Goal: Check status: Check status

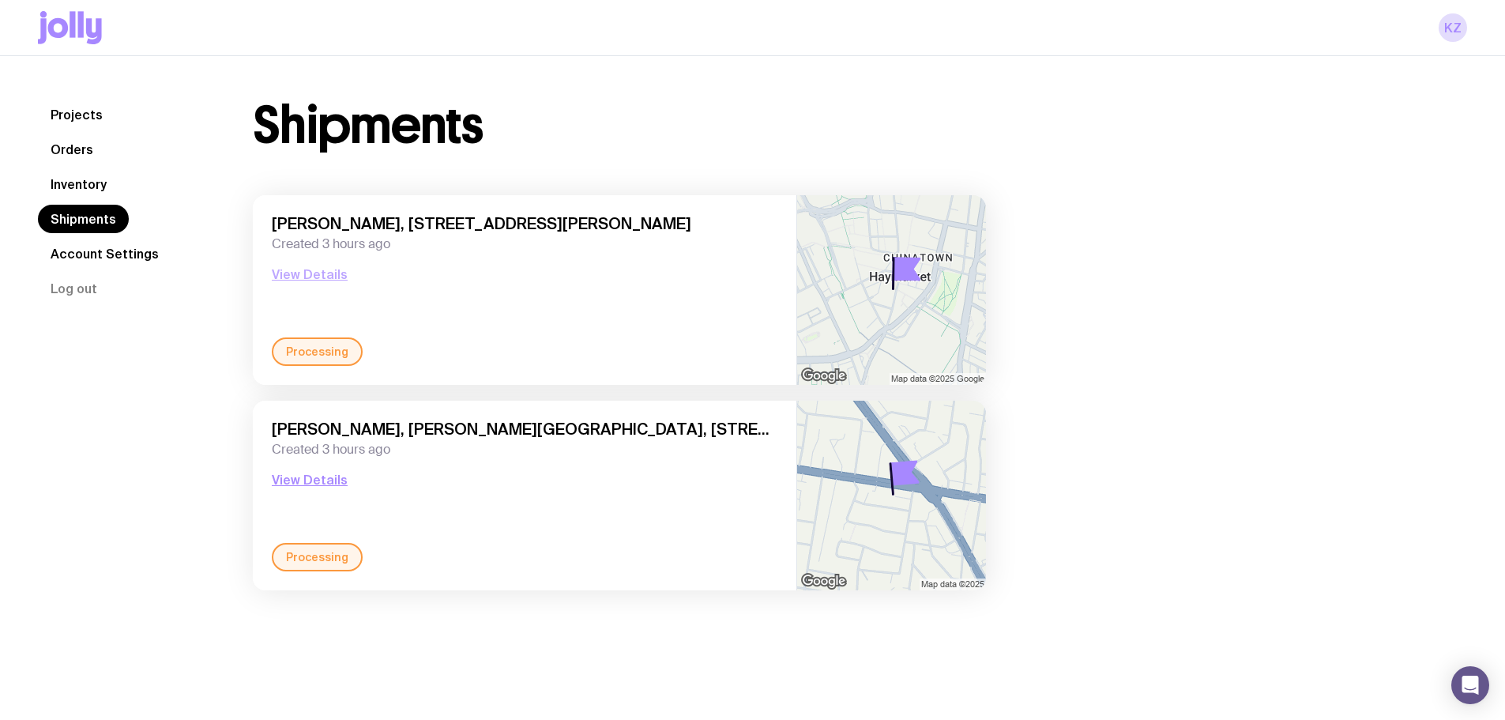
click at [284, 281] on button "View Details" at bounding box center [310, 274] width 76 height 19
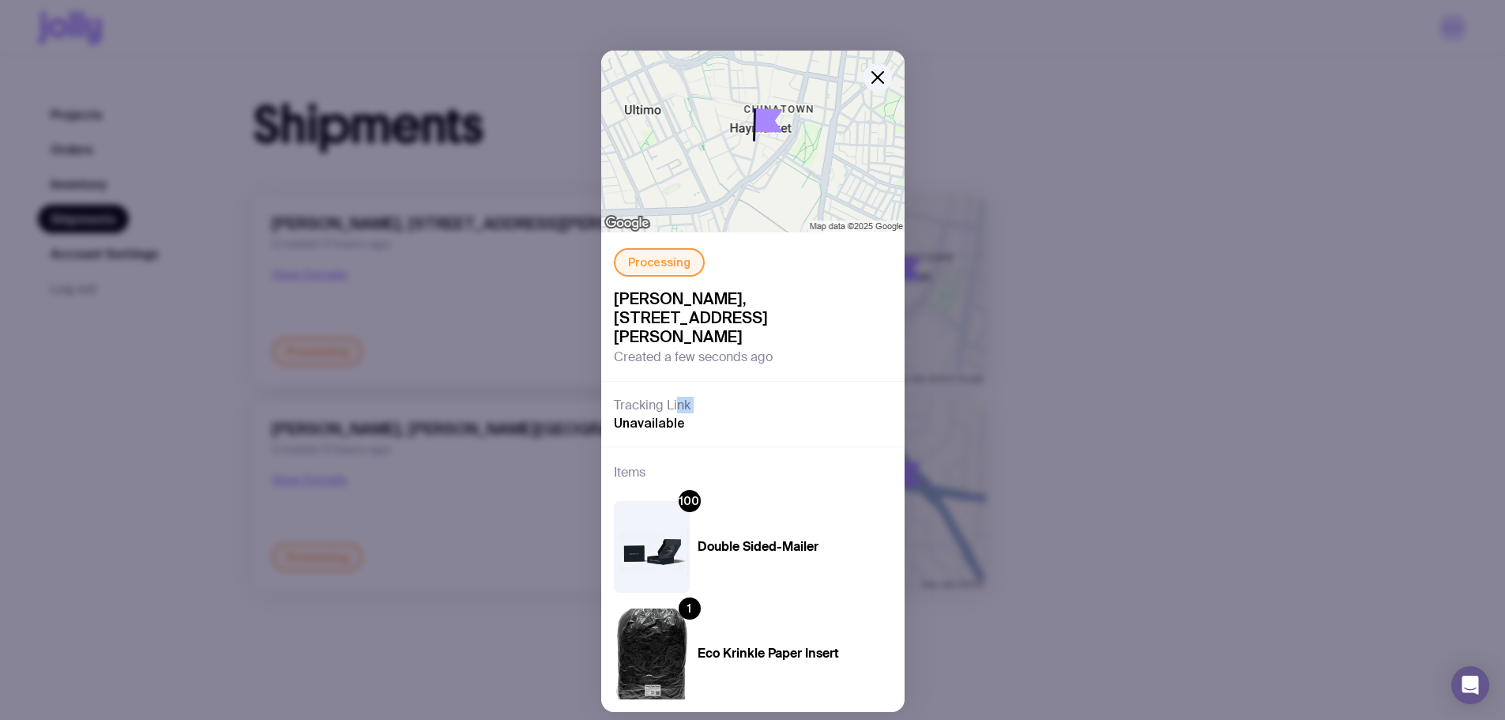
drag, startPoint x: 669, startPoint y: 409, endPoint x: 590, endPoint y: 426, distance: 80.1
click at [590, 426] on div "Processing Kelvin Zhu, HealthScreen Level 1, 725/731 George St, , Haymarket 200…" at bounding box center [752, 360] width 1505 height 720
drag, startPoint x: 596, startPoint y: 425, endPoint x: 616, endPoint y: 423, distance: 19.9
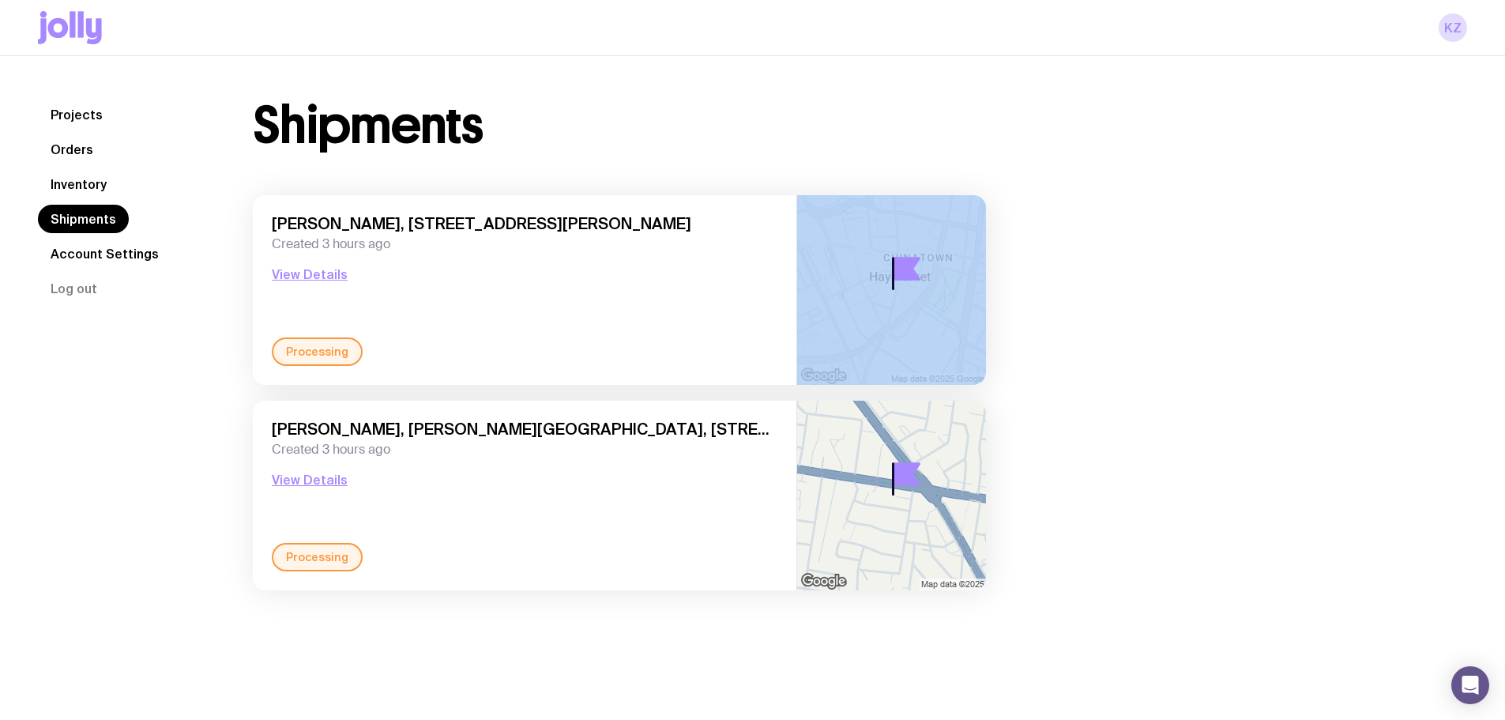
drag, startPoint x: 922, startPoint y: 276, endPoint x: 844, endPoint y: 275, distance: 78.2
click at [848, 275] on div at bounding box center [892, 290] width 190 height 190
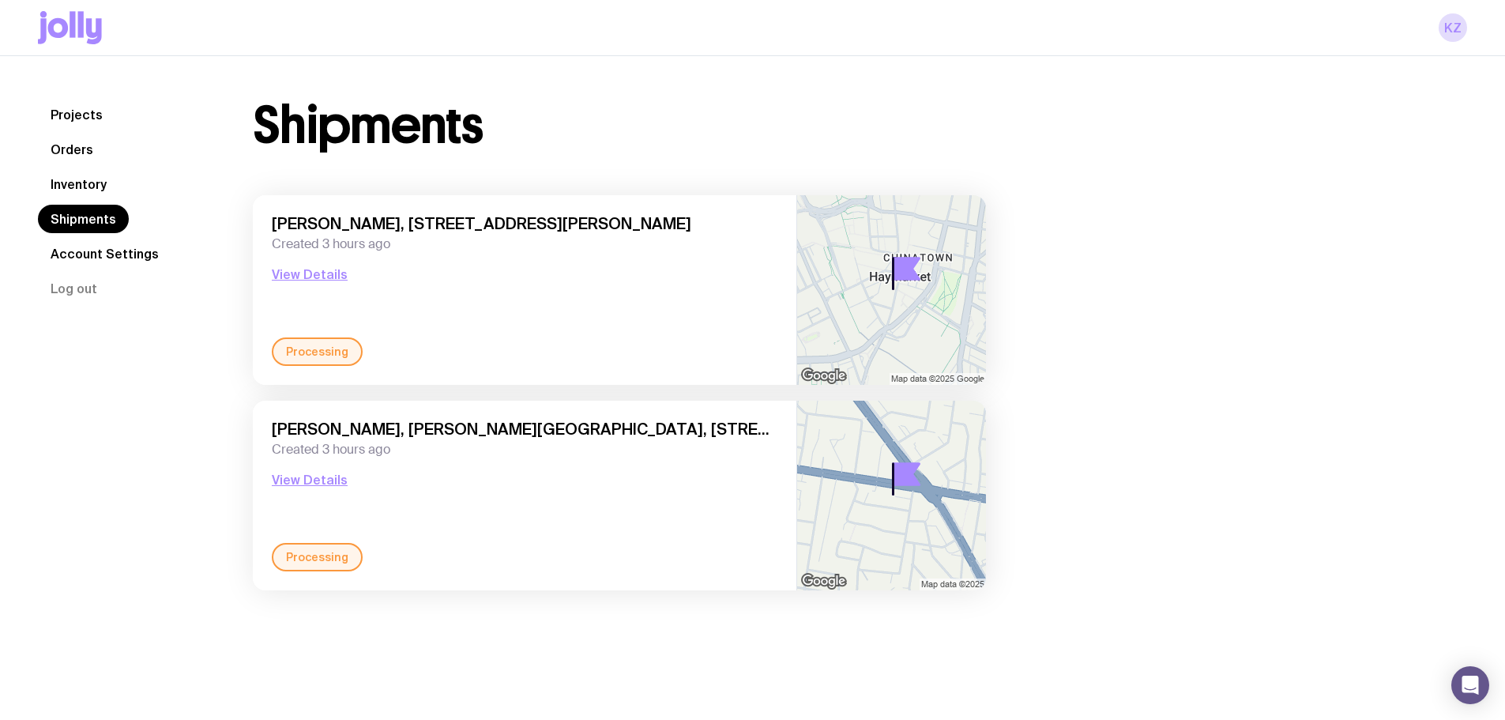
click at [559, 284] on div "[PERSON_NAME], HealthScreen Level 1, [STREET_ADDRESS][PERSON_NAME] Created 3 ho…" at bounding box center [525, 275] width 506 height 123
drag, startPoint x: 286, startPoint y: 264, endPoint x: 297, endPoint y: 267, distance: 11.5
click at [285, 266] on div "[PERSON_NAME], HealthScreen Level 1, [STREET_ADDRESS][PERSON_NAME] Created 3 ho…" at bounding box center [525, 275] width 506 height 123
drag, startPoint x: 409, startPoint y: 491, endPoint x: 275, endPoint y: 450, distance: 139.5
click at [275, 450] on div "[PERSON_NAME], [PERSON_NAME][GEOGRAPHIC_DATA], [STREET_ADDRESS] Created 3 hours…" at bounding box center [525, 481] width 506 height 123
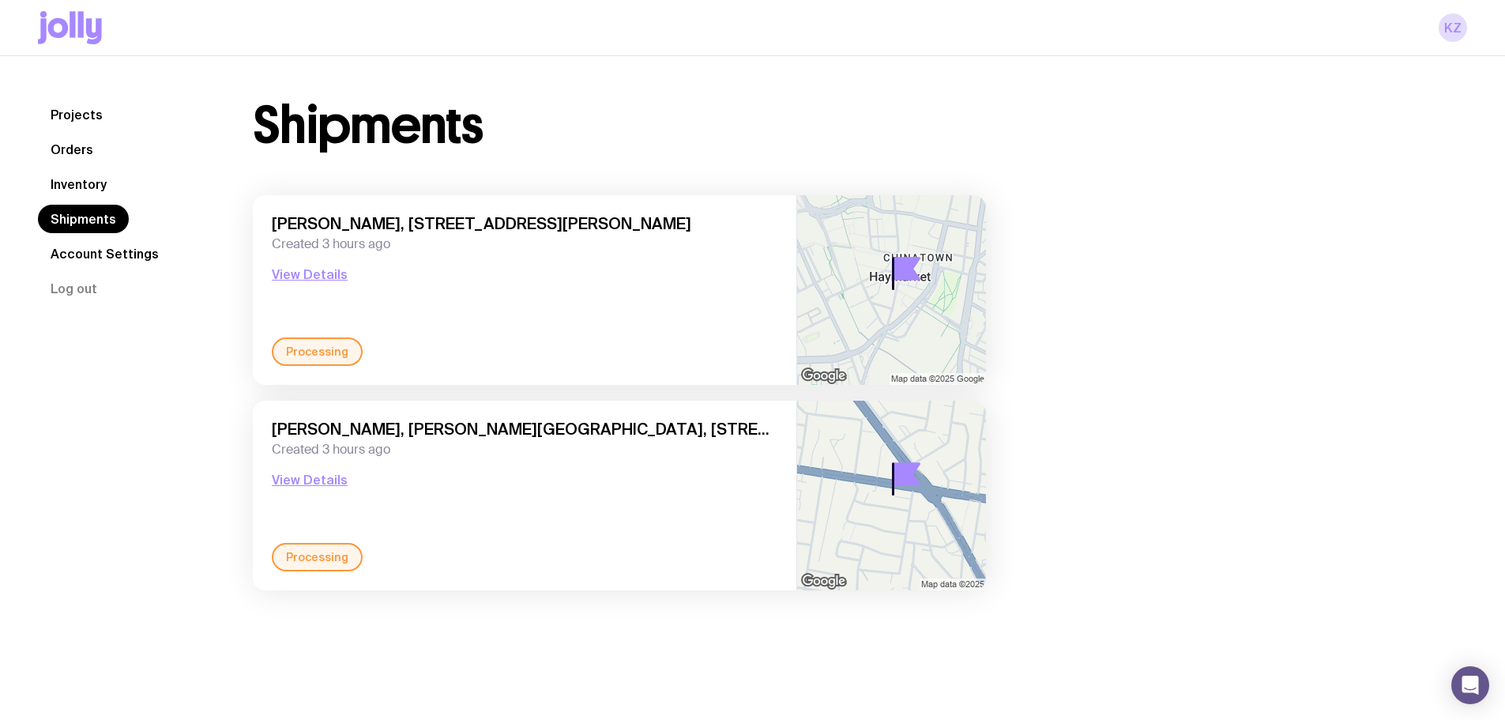
click at [307, 494] on div "Monica Badov, Hampton Day Hospital, 336-338 South Rd, Hampton East 3188 VIC, Au…" at bounding box center [525, 481] width 506 height 123
click at [310, 492] on div "Monica Badov, Hampton Day Hospital, 336-338 South Rd, Hampton East 3188 VIC, Au…" at bounding box center [525, 481] width 506 height 123
click at [319, 479] on button "View Details" at bounding box center [310, 479] width 76 height 19
